Goal: Task Accomplishment & Management: Use online tool/utility

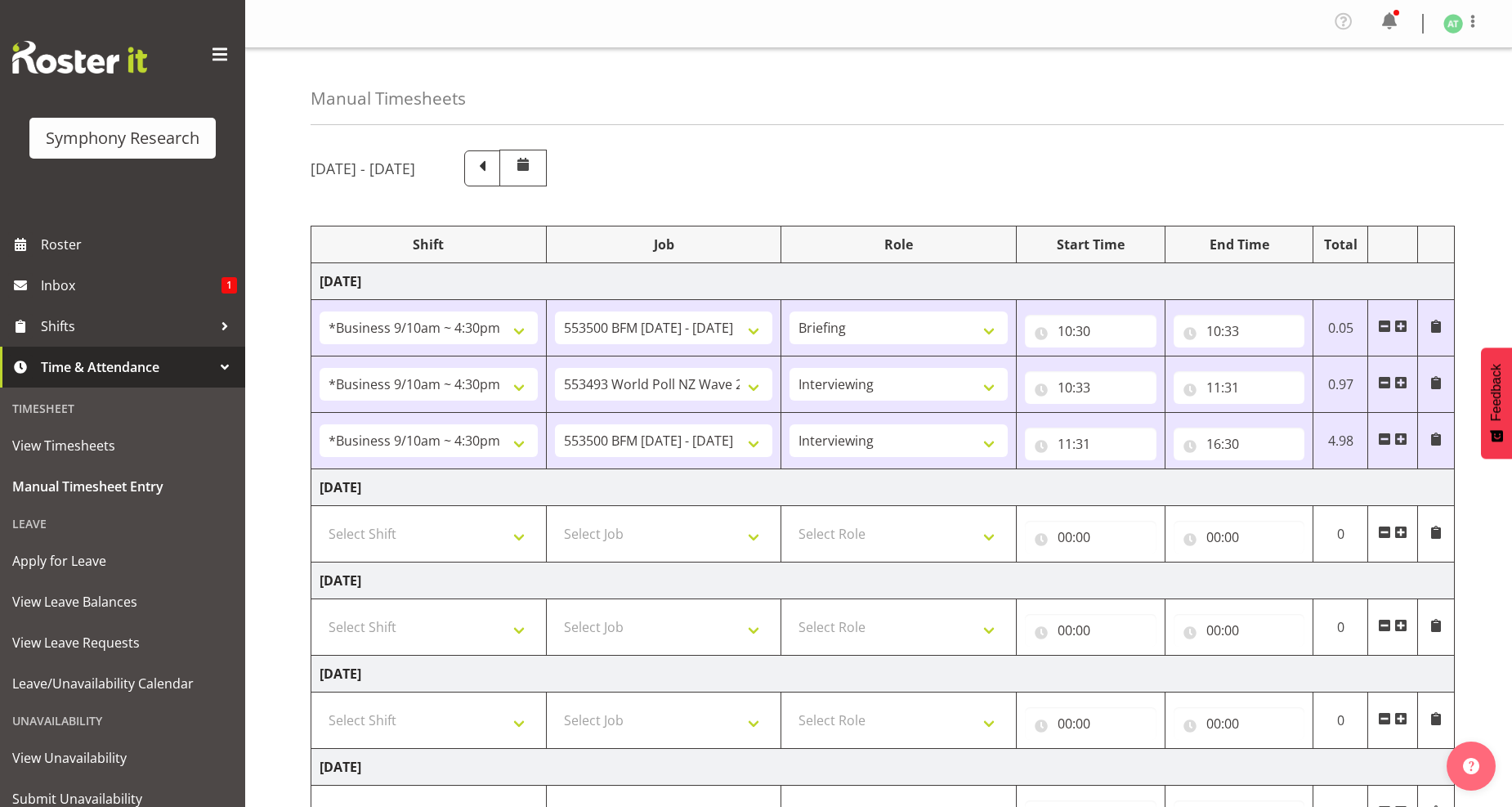
select select "26078"
select select "10242"
select select "26078"
select select "10527"
select select "47"
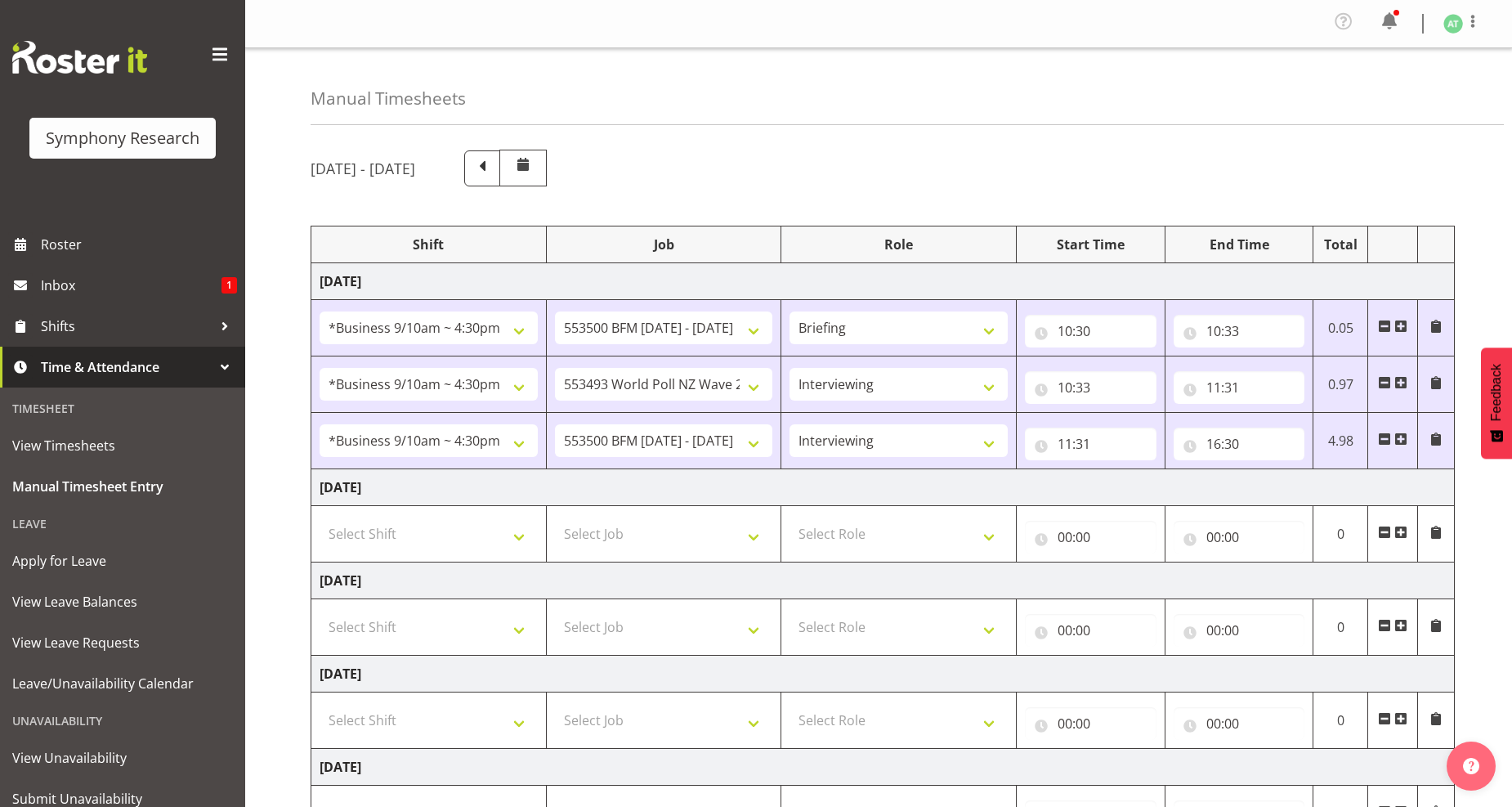
select select "26078"
select select "10242"
select select "47"
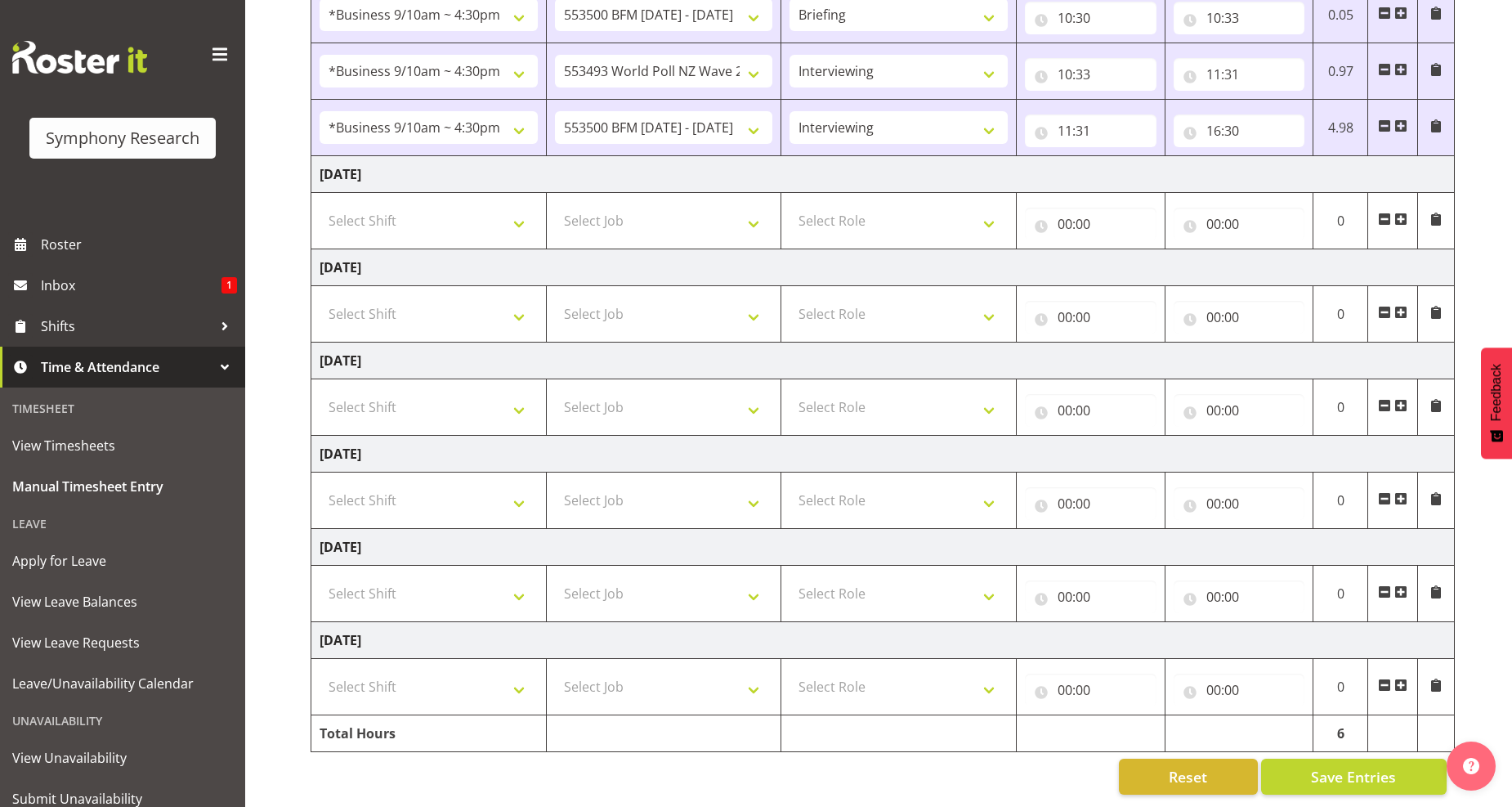
scroll to position [329, 0]
click at [1230, 117] on input "16:30" at bounding box center [1239, 131] width 131 height 33
click at [1327, 159] on select "00 01 02 03 04 05 06 07 08 09 10 11 12 13 14 15 16 17 18 19 20 21 22 23 24 25 2…" at bounding box center [1327, 173] width 37 height 33
select select "27"
click at [1309, 157] on select "00 01 02 03 04 05 06 07 08 09 10 11 12 13 14 15 16 17 18 19 20 21 22 23 24 25 2…" at bounding box center [1327, 173] width 37 height 33
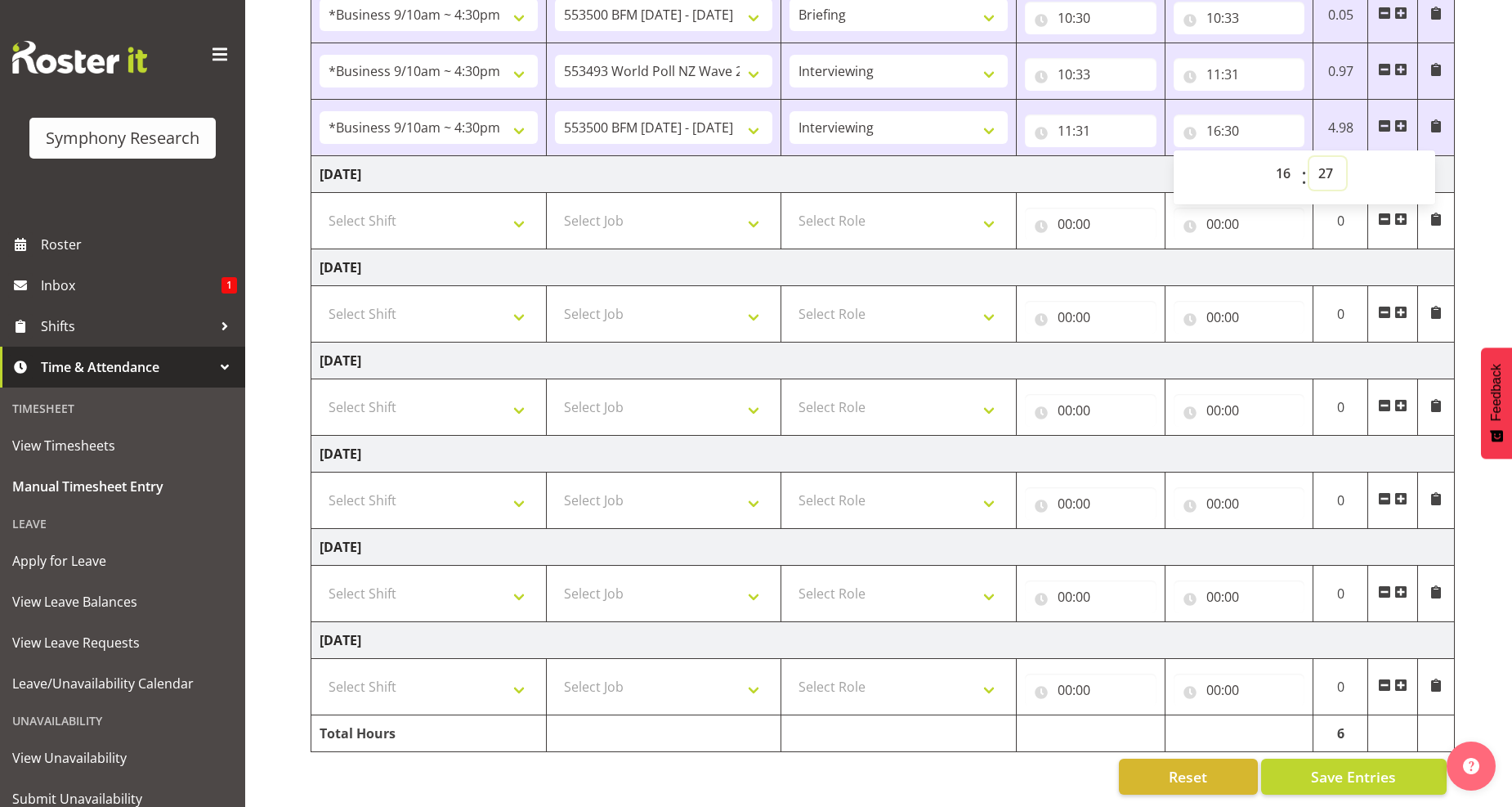
type input "16:27"
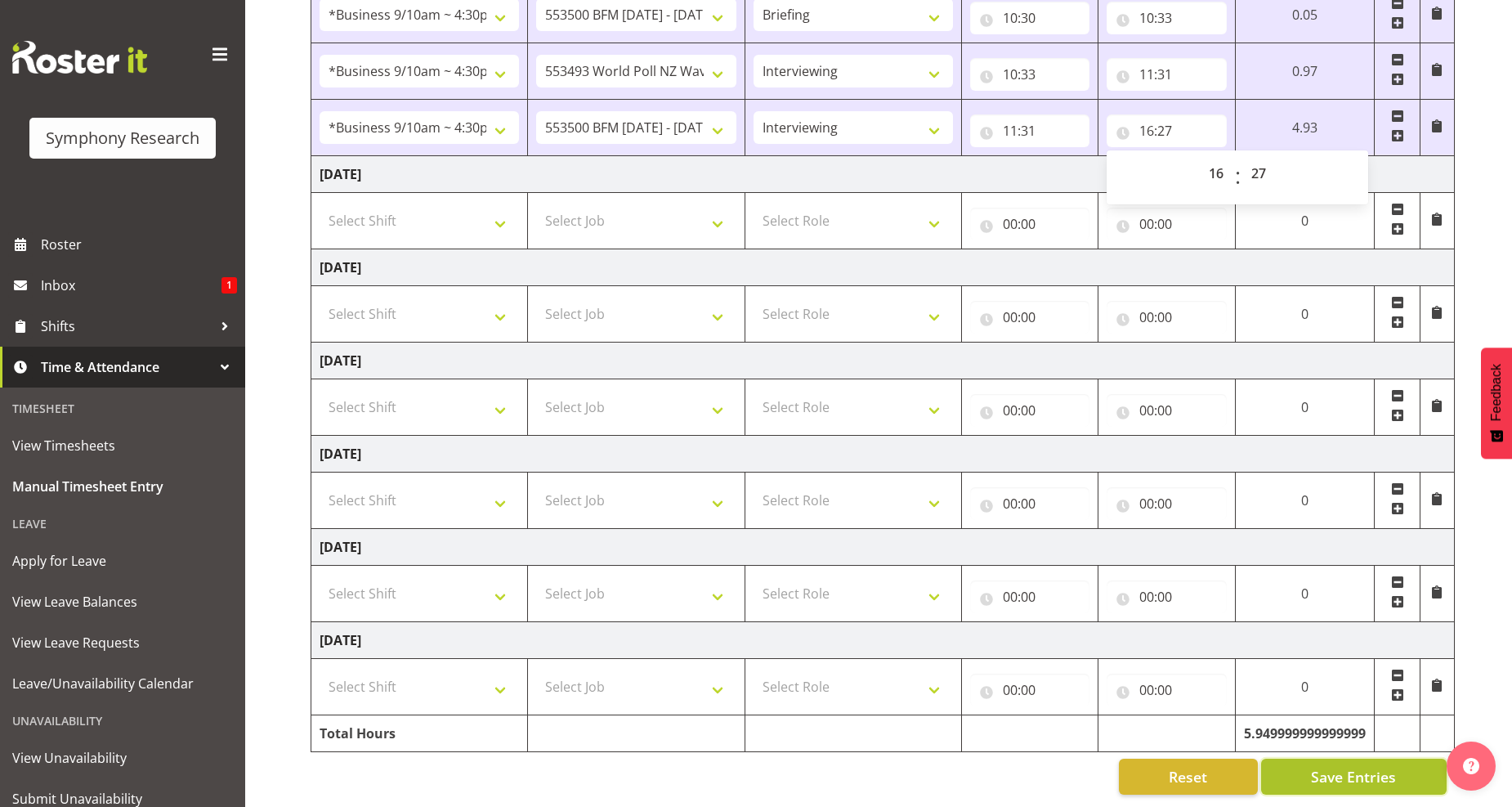
click at [1358, 766] on span "Save Entries" at bounding box center [1353, 776] width 85 height 21
click at [1336, 767] on span "Save Entries" at bounding box center [1353, 776] width 85 height 21
